Goal: Transaction & Acquisition: Purchase product/service

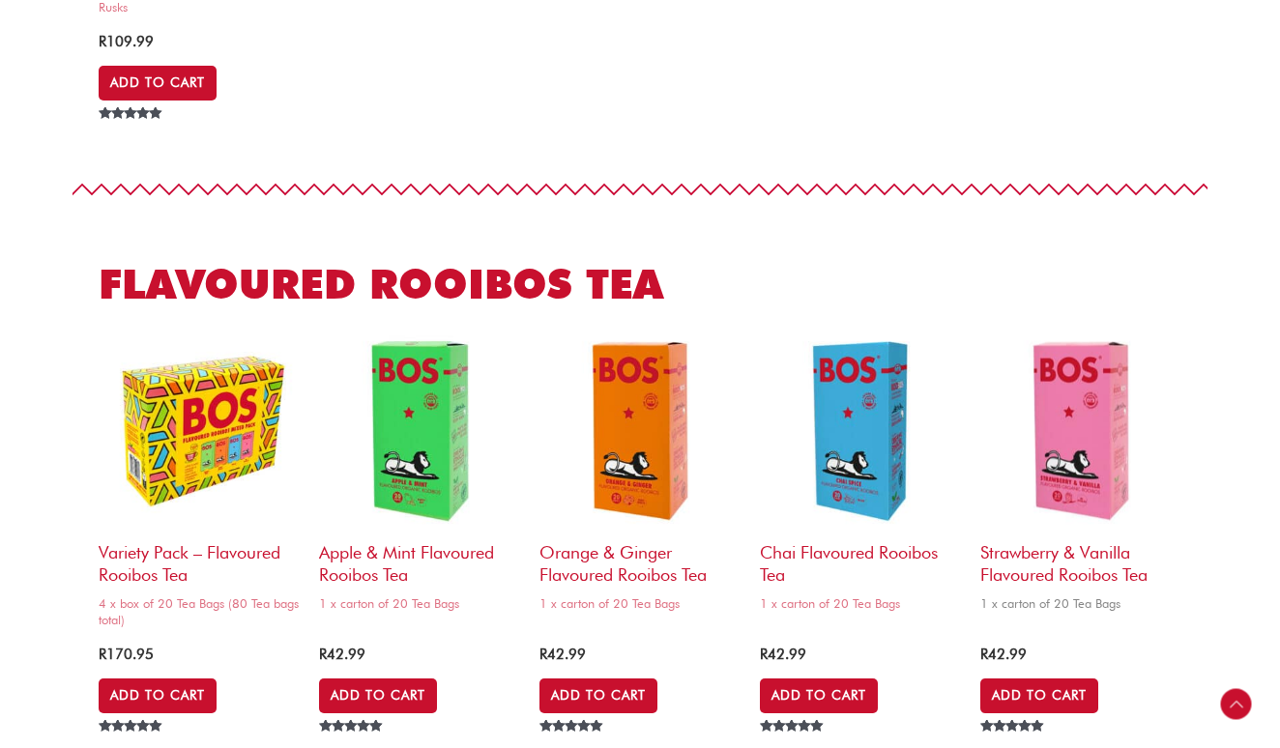
scroll to position [2146, 0]
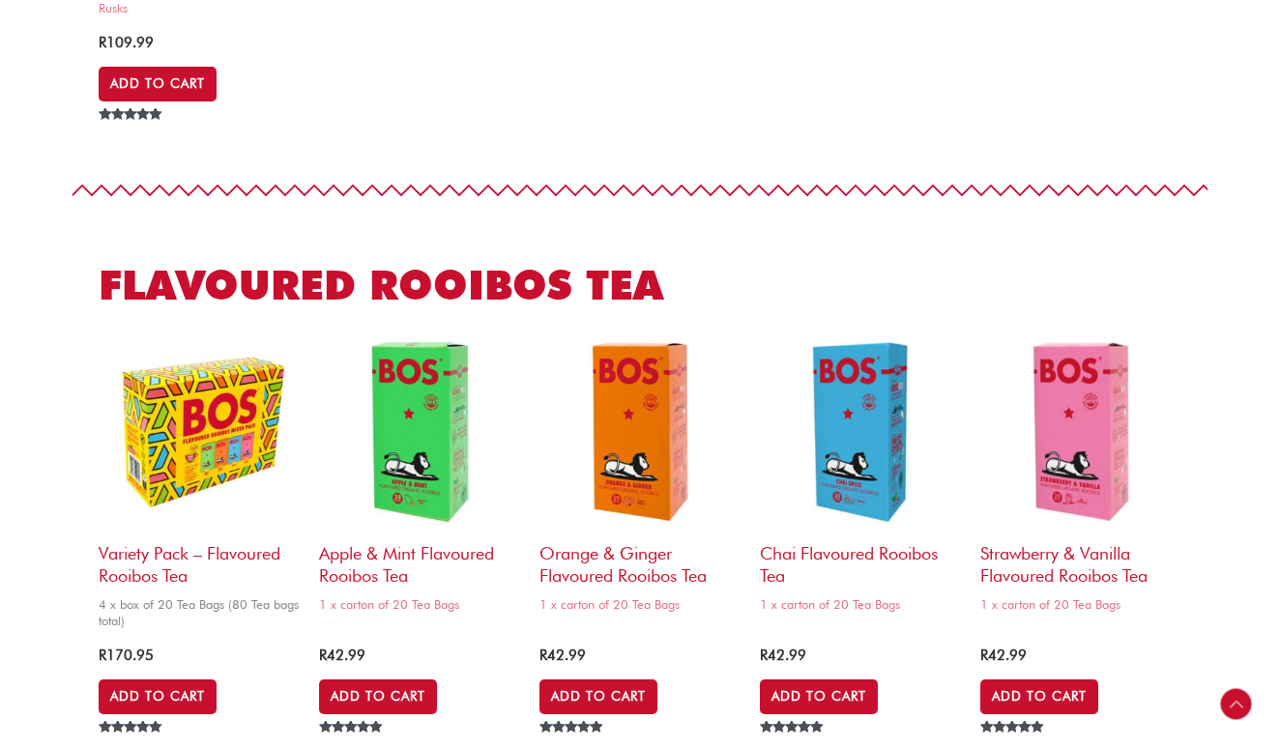
click at [165, 376] on img at bounding box center [199, 432] width 201 height 201
click at [201, 392] on img at bounding box center [199, 432] width 201 height 201
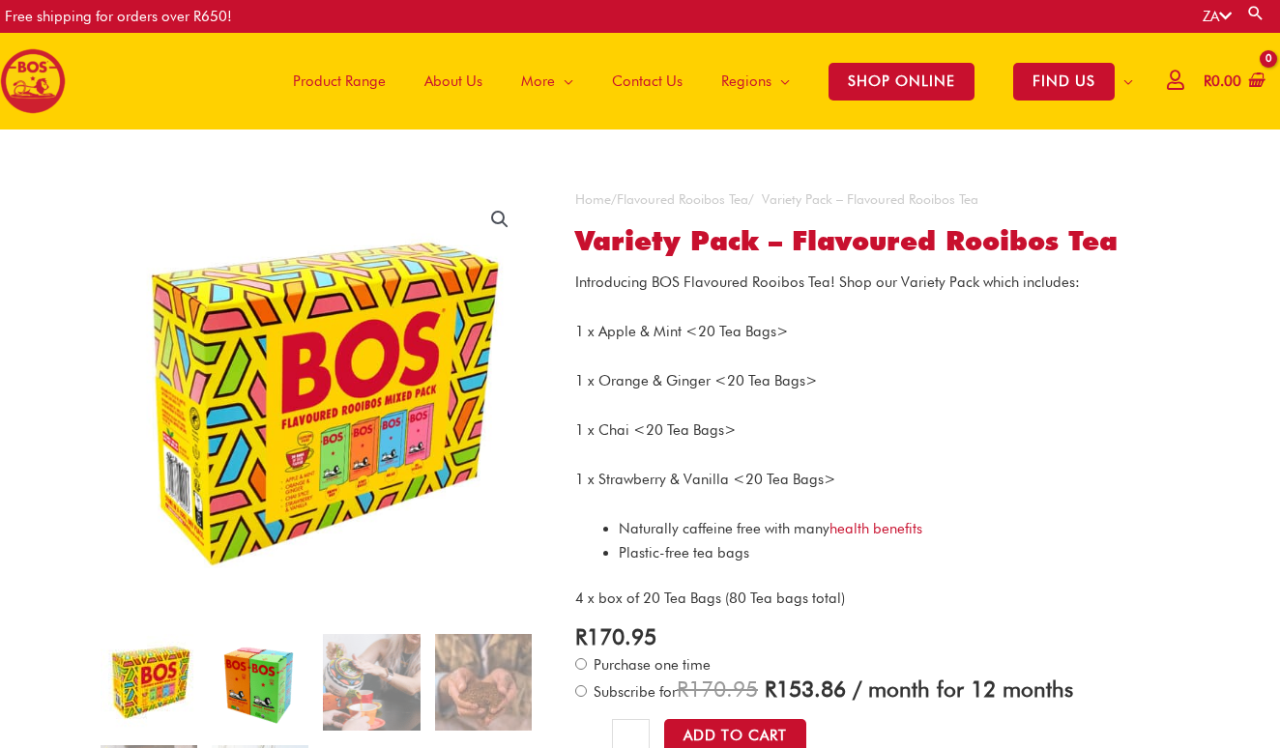
click at [258, 690] on img at bounding box center [260, 682] width 97 height 97
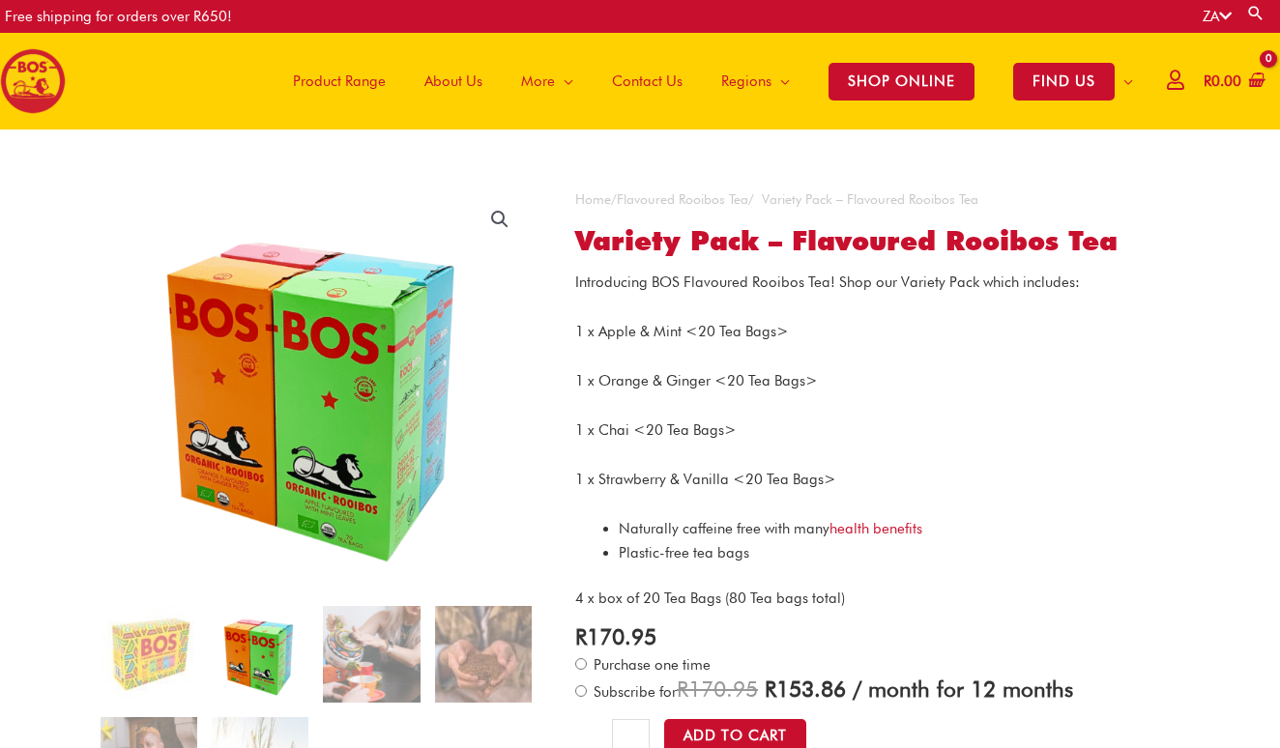
click at [202, 687] on ol at bounding box center [317, 717] width 432 height 223
click at [168, 668] on img at bounding box center [149, 654] width 97 height 97
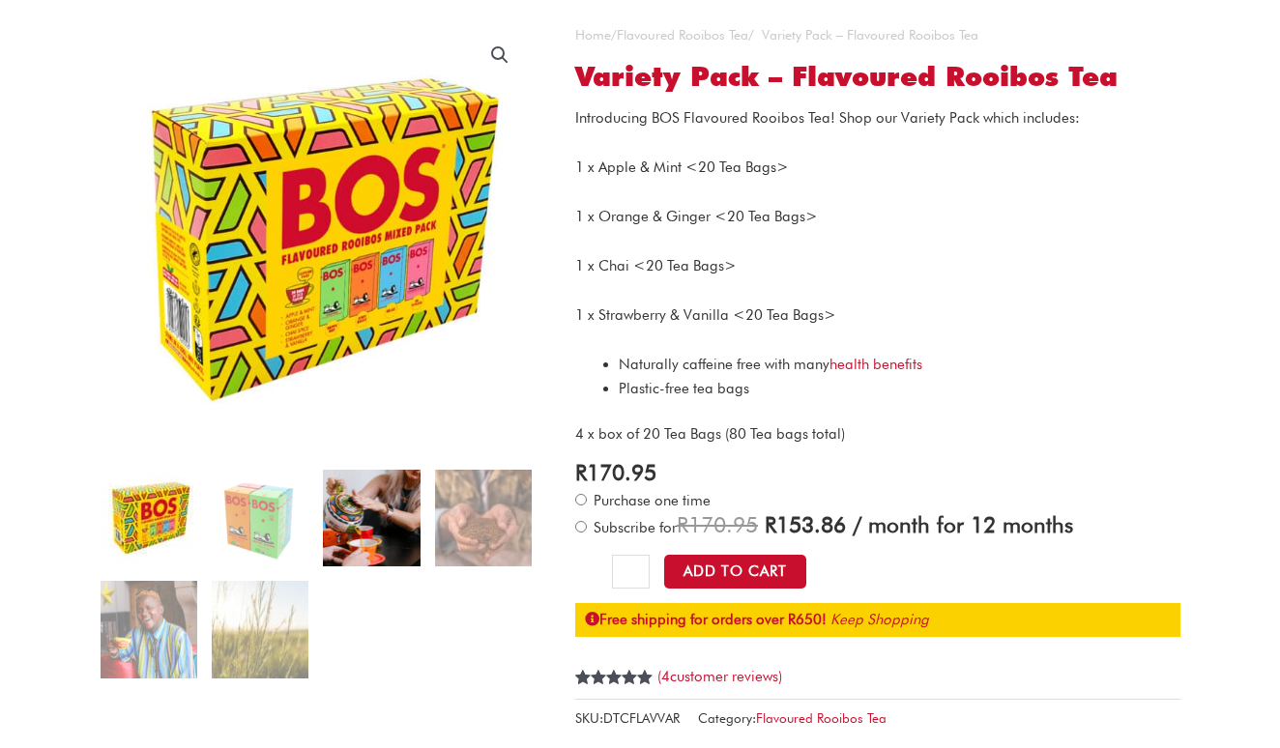
scroll to position [165, 0]
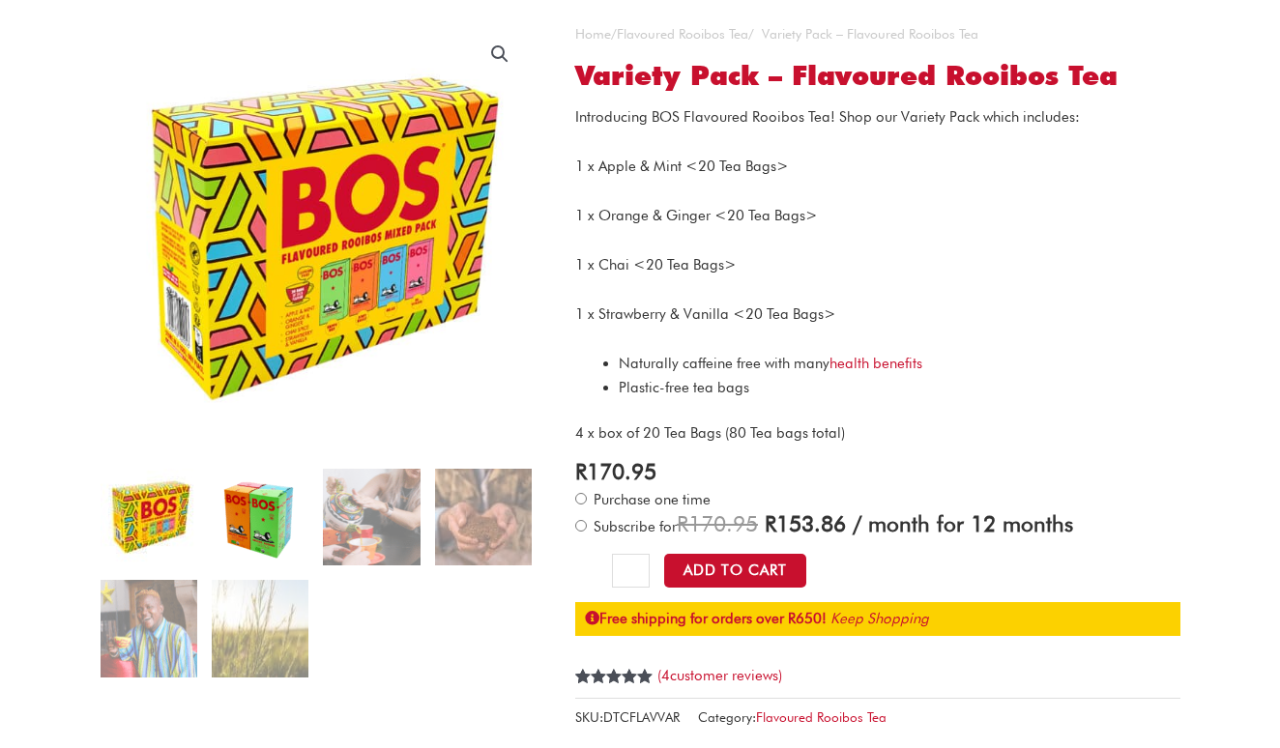
click at [251, 531] on img at bounding box center [260, 517] width 97 height 97
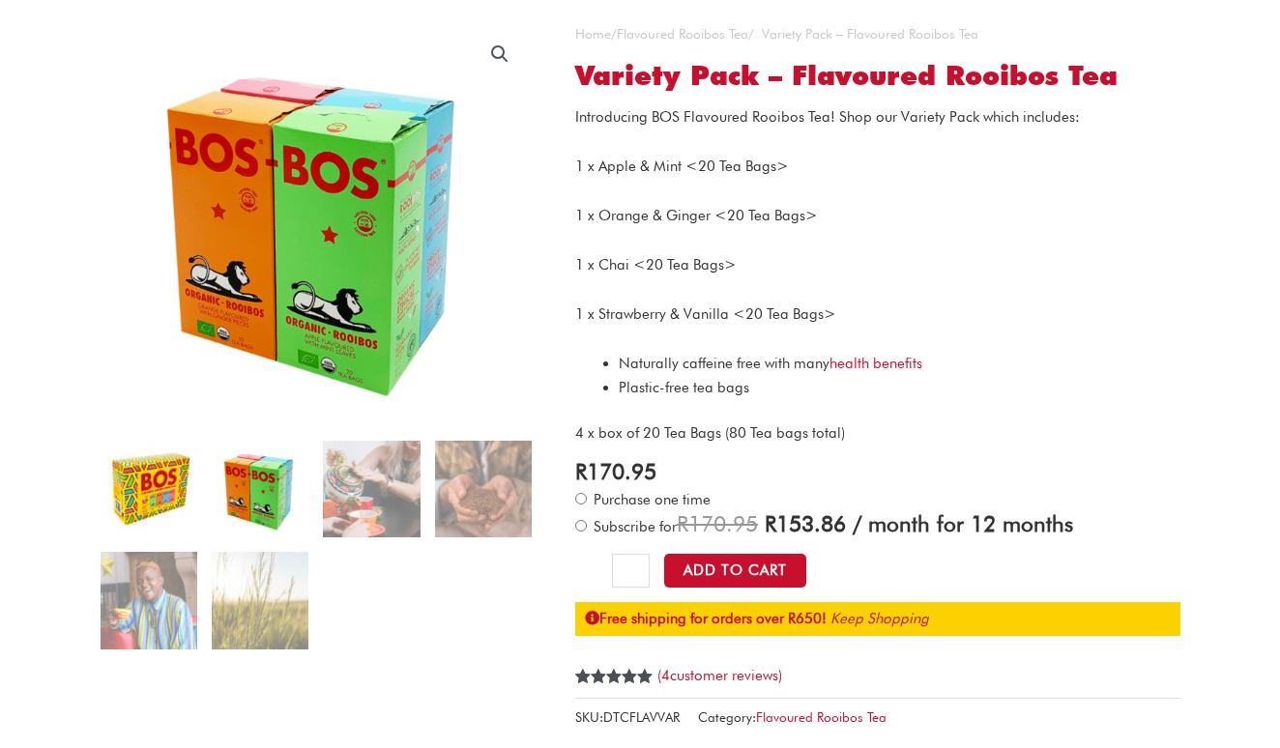
click at [169, 512] on img at bounding box center [149, 489] width 97 height 97
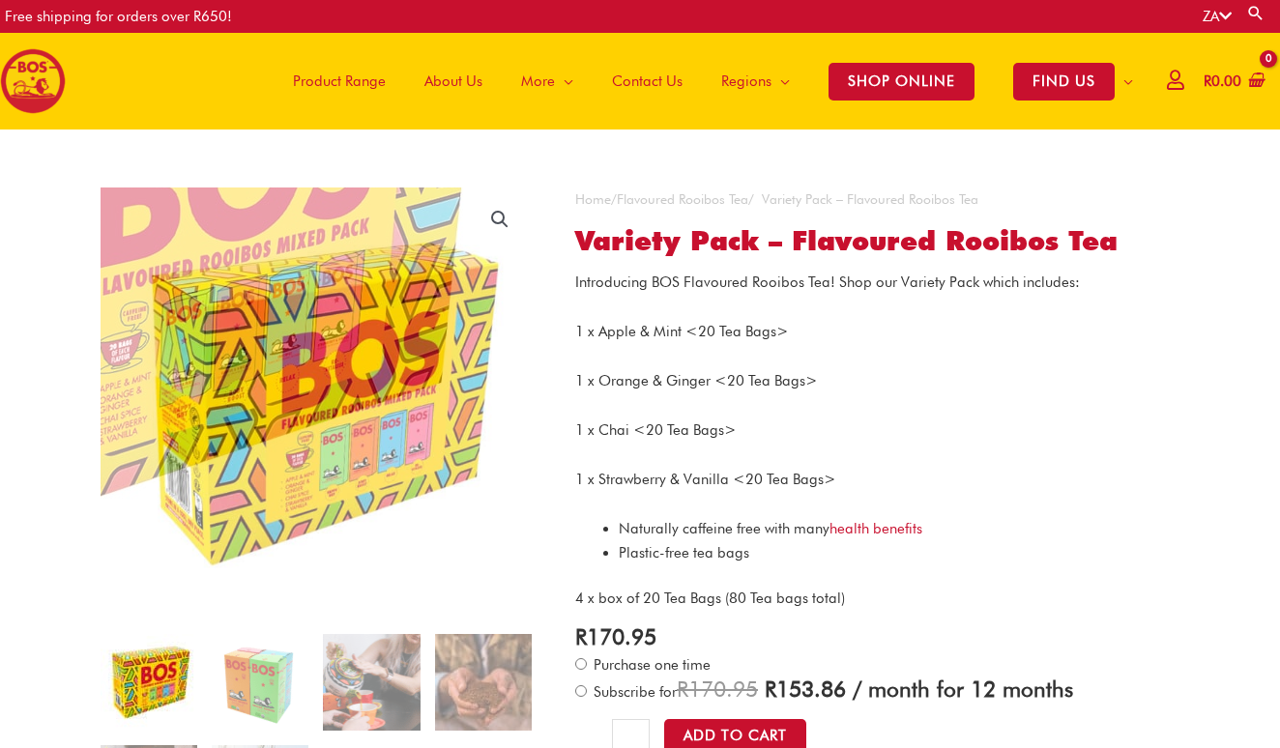
scroll to position [0, 0]
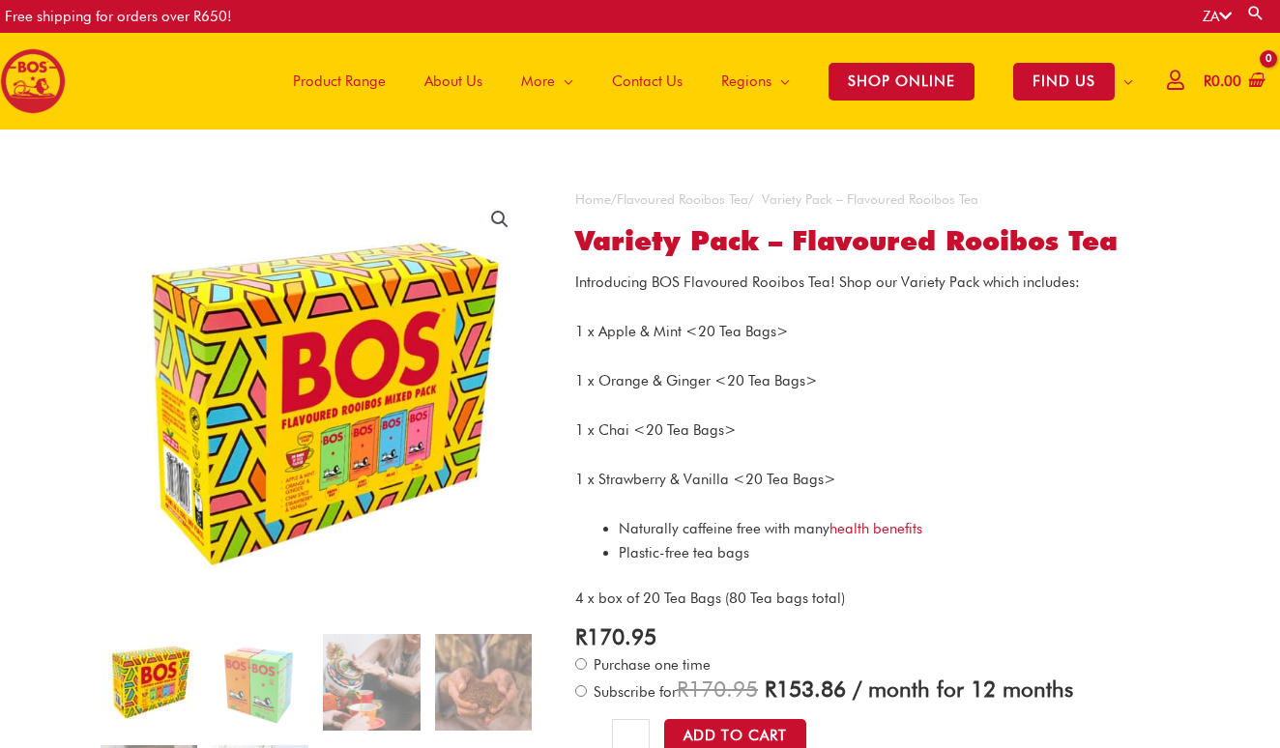
click at [376, 80] on span "Product Range" at bounding box center [339, 81] width 93 height 58
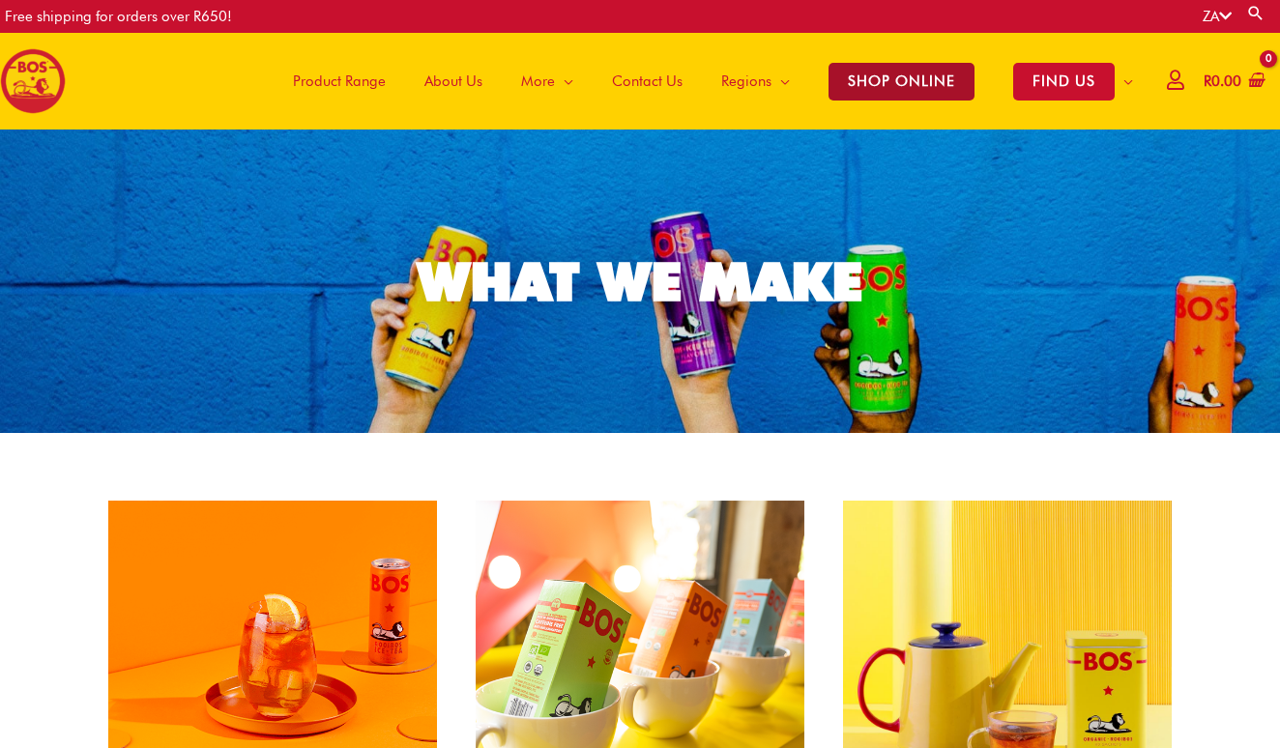
click at [892, 89] on span "SHOP ONLINE" at bounding box center [902, 82] width 146 height 38
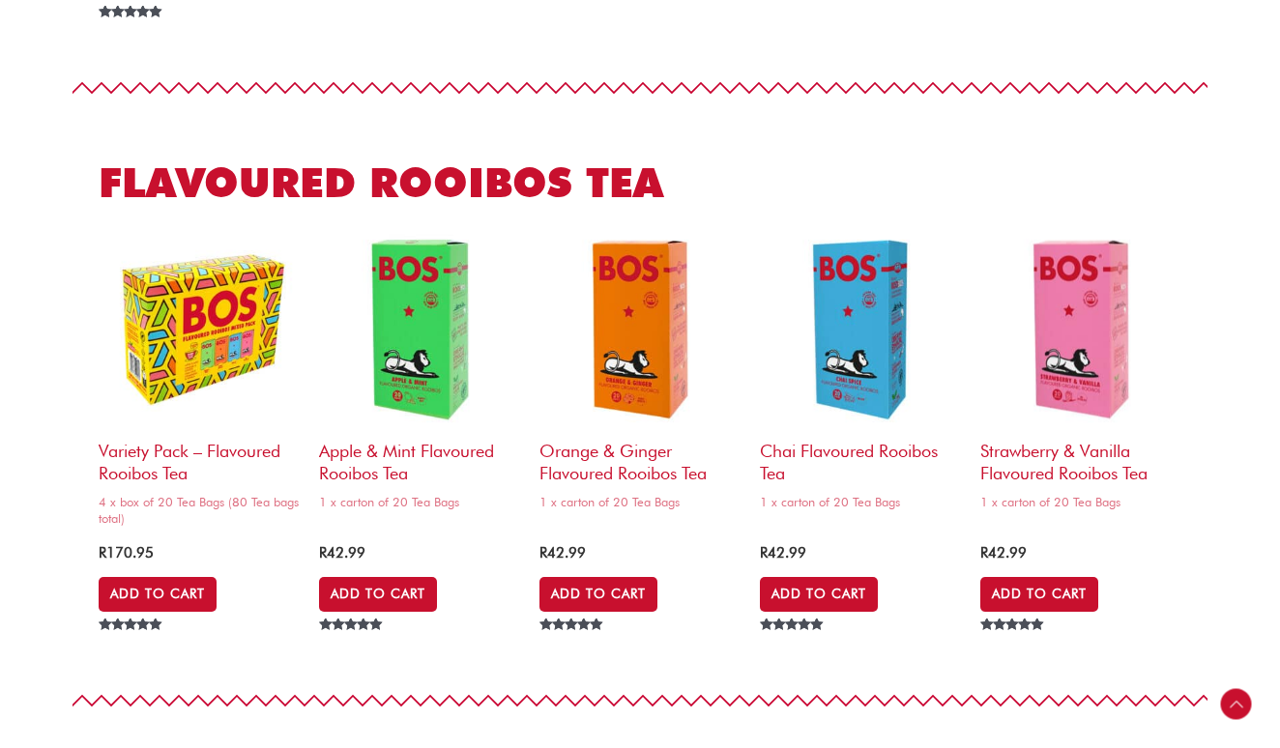
scroll to position [2247, 0]
